Goal: Navigation & Orientation: Find specific page/section

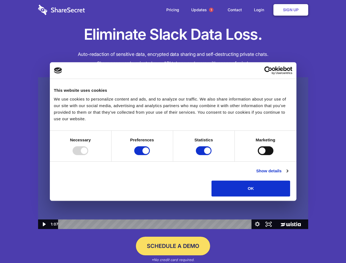
click at [173, 132] on img at bounding box center [173, 153] width 270 height 152
click at [88, 155] on div at bounding box center [81, 150] width 16 height 9
click at [150, 155] on input "Preferences" at bounding box center [142, 150] width 16 height 9
checkbox input "false"
click at [205, 155] on input "Statistics" at bounding box center [204, 150] width 16 height 9
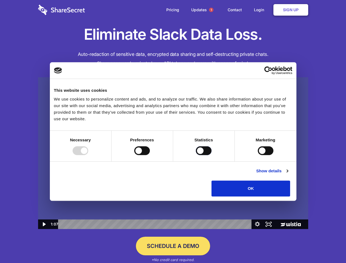
checkbox input "false"
click at [258, 155] on input "Marketing" at bounding box center [266, 150] width 16 height 9
checkbox input "true"
click at [288, 174] on link "Show details" at bounding box center [272, 171] width 32 height 7
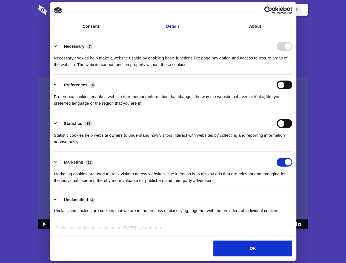
click at [292, 75] on li "Necessary 7 Necessary cookies help make a website usable by enabling basic func…" at bounding box center [173, 55] width 238 height 39
click at [211, 10] on span "1" at bounding box center [211, 10] width 4 height 4
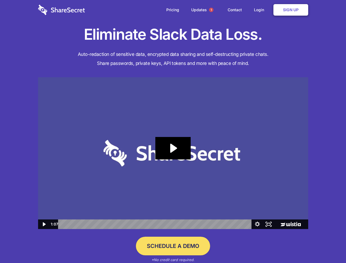
click at [173, 153] on icon "Play Video: Sharesecret Slack Extension" at bounding box center [172, 148] width 35 height 22
